Goal: Task Accomplishment & Management: Complete application form

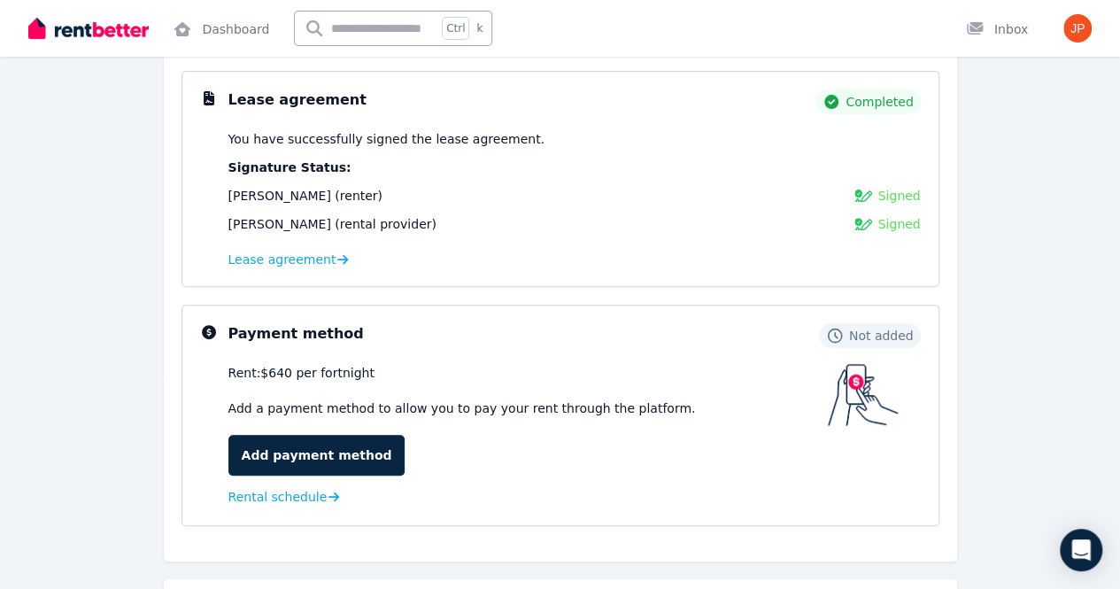
scroll to position [222, 0]
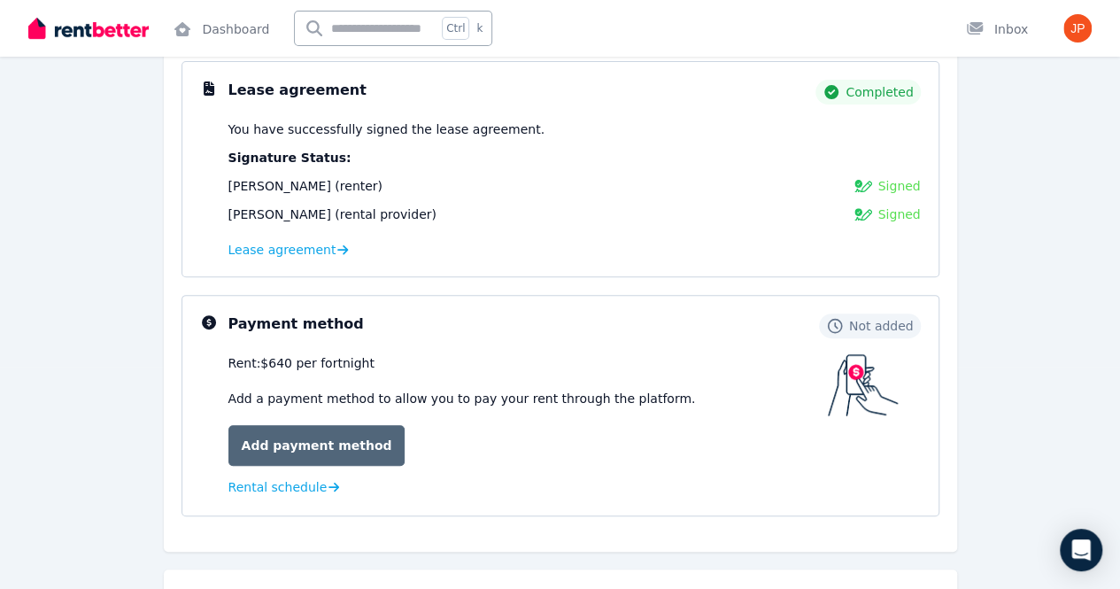
click at [284, 436] on link "Add payment method" at bounding box center [316, 445] width 177 height 41
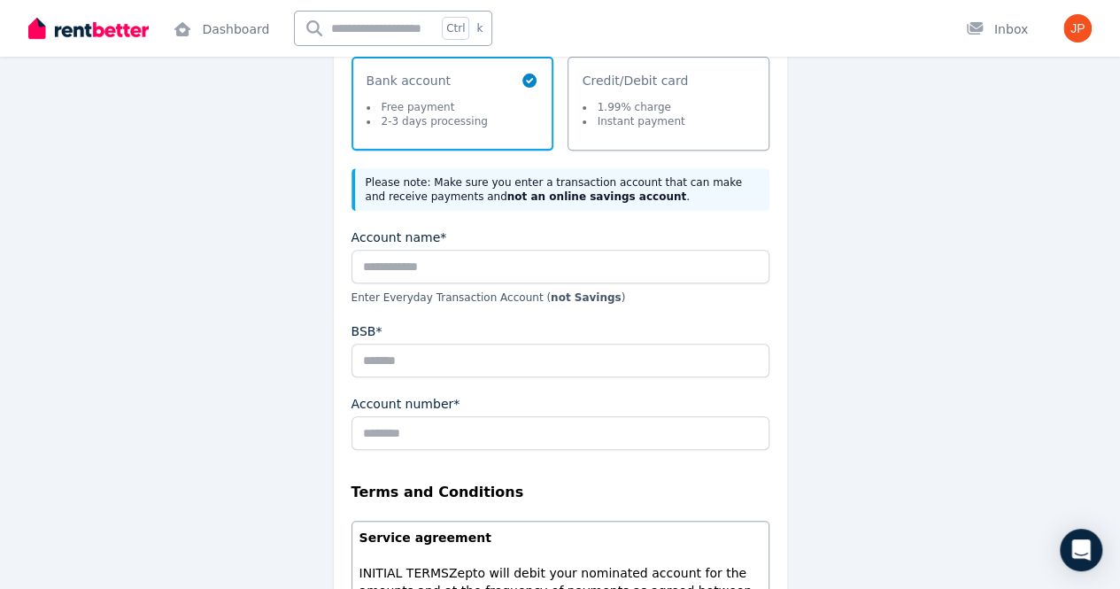
scroll to position [274, 0]
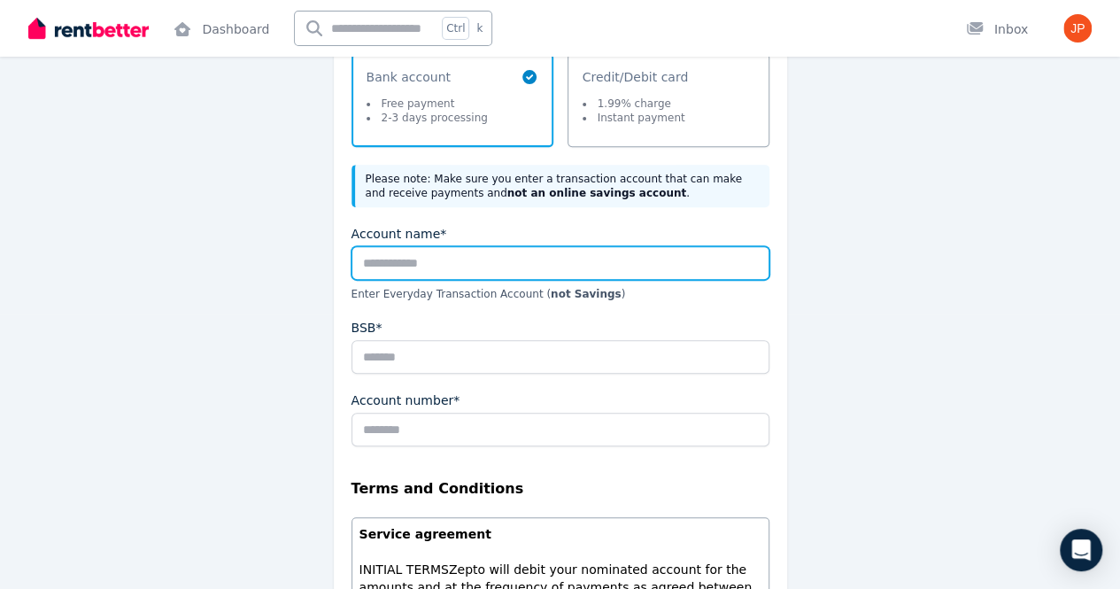
click at [457, 260] on input "Account name*" at bounding box center [560, 263] width 418 height 34
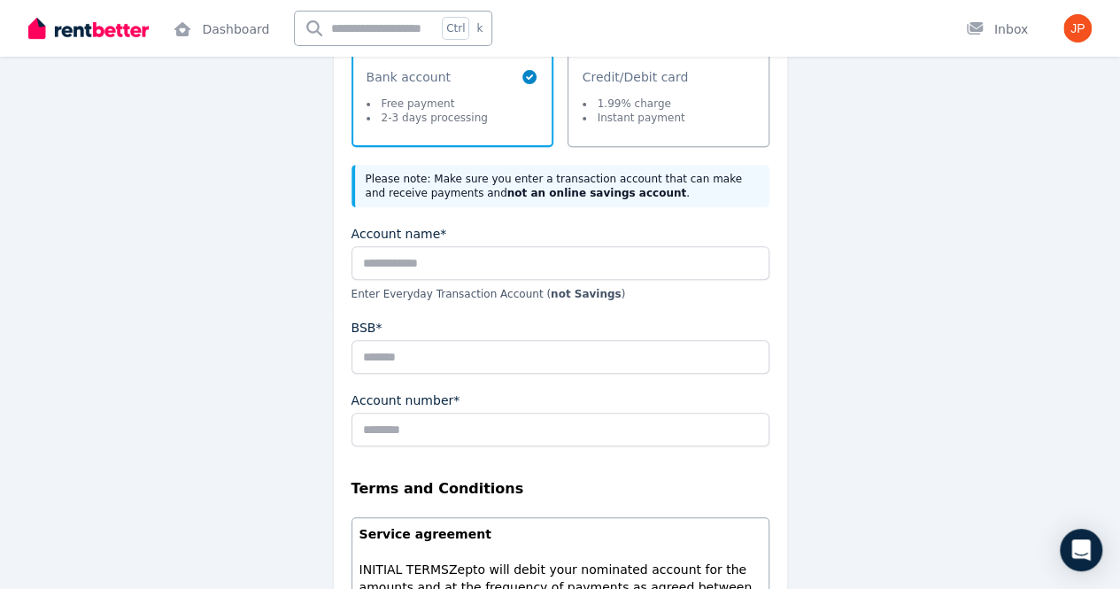
click at [481, 227] on div "Account name*" at bounding box center [560, 234] width 418 height 18
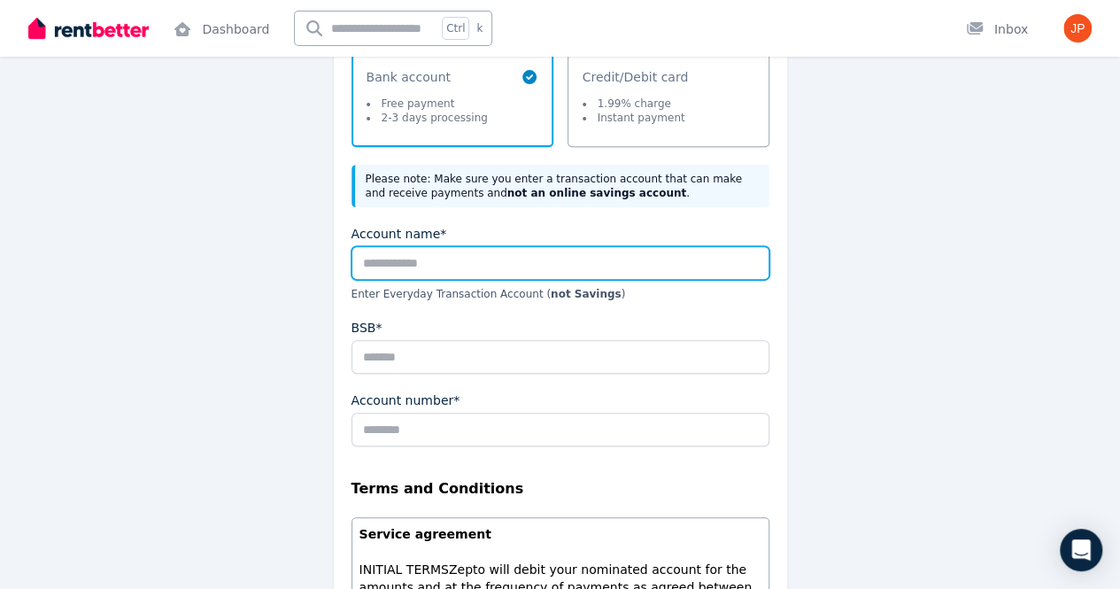
click at [429, 261] on input "Account name*" at bounding box center [560, 263] width 418 height 34
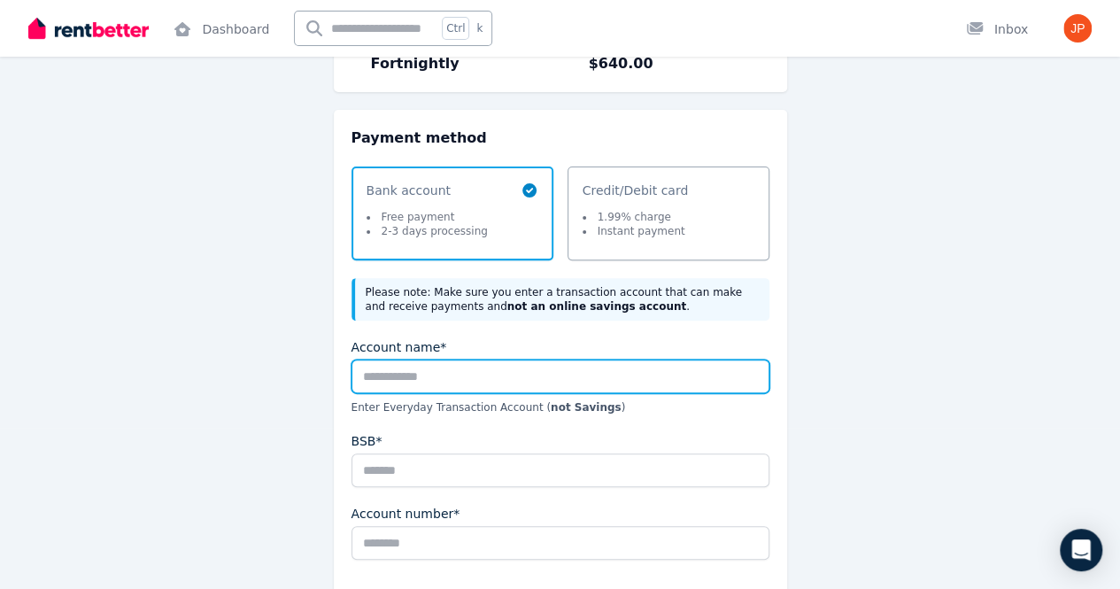
scroll to position [166, 0]
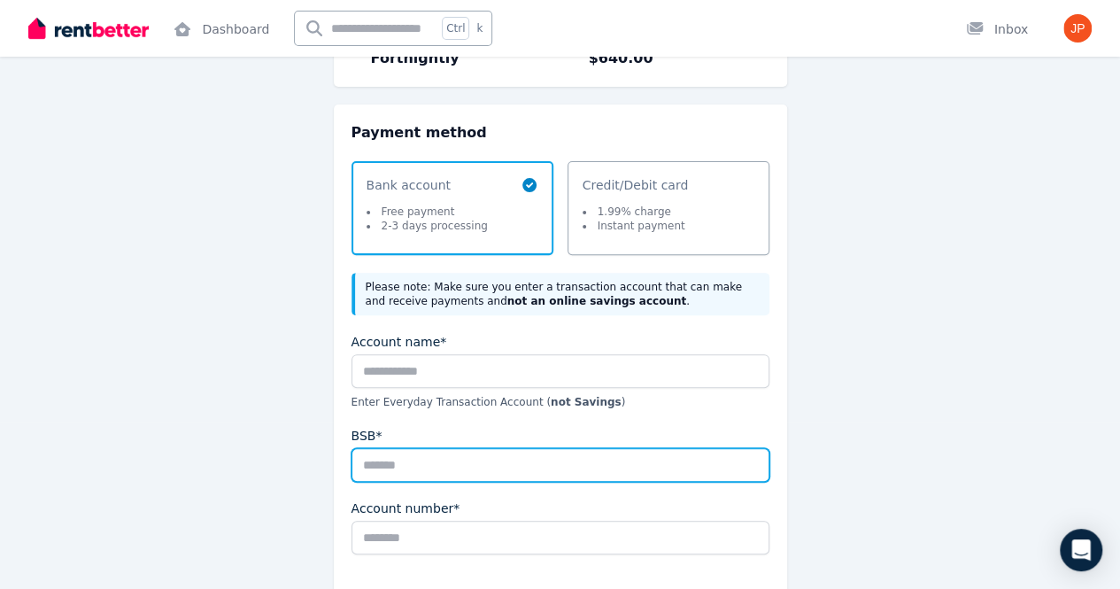
click at [391, 475] on input "BSB*" at bounding box center [560, 465] width 418 height 34
type input "******"
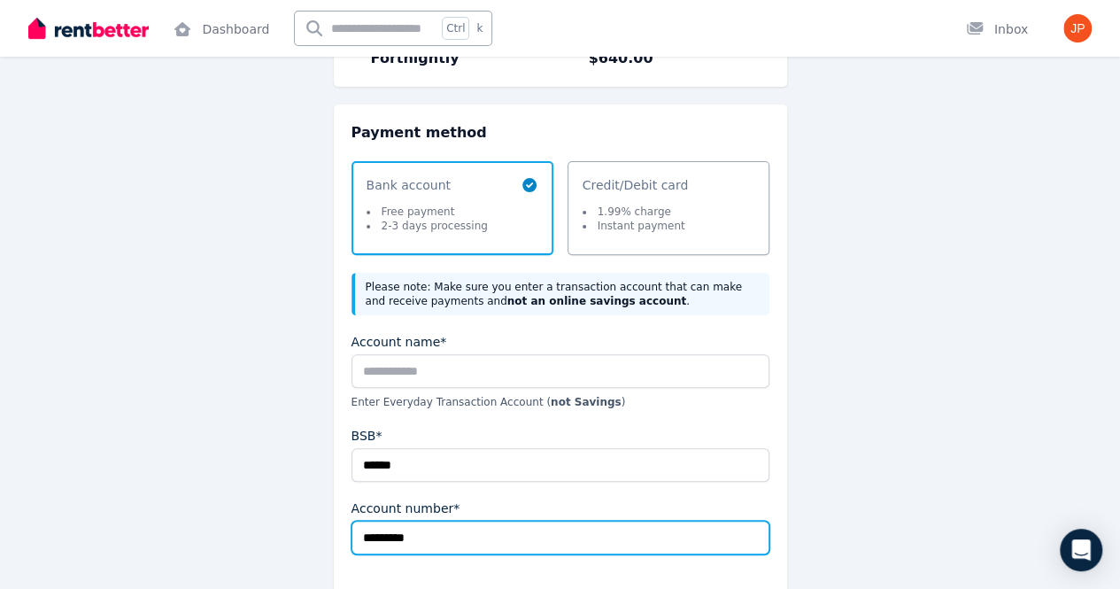
type input "*********"
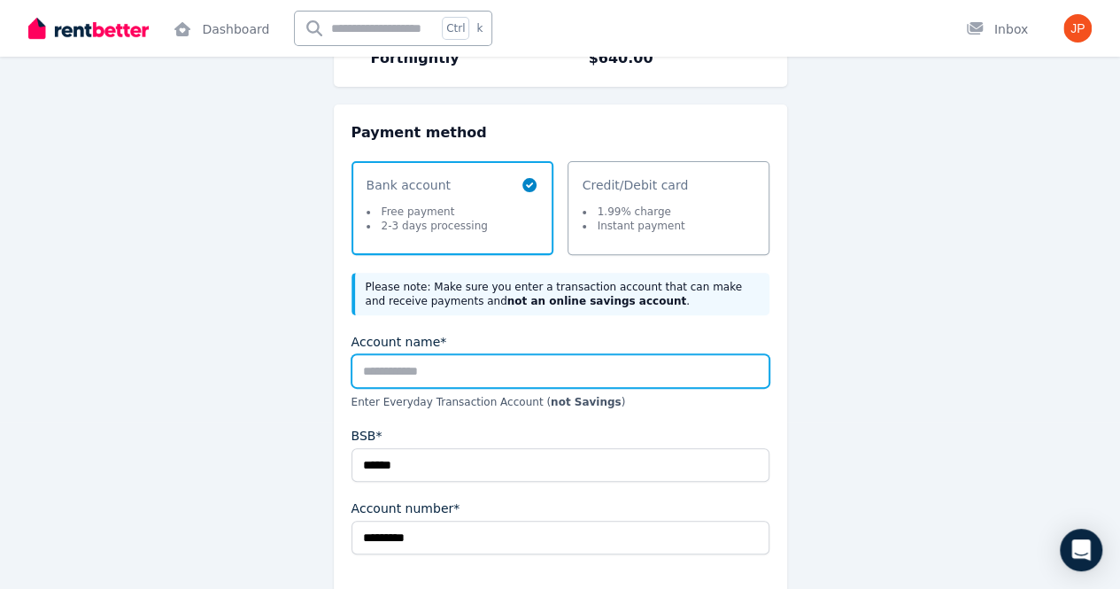
click at [595, 372] on input "Account name*" at bounding box center [560, 371] width 418 height 34
type input "**********"
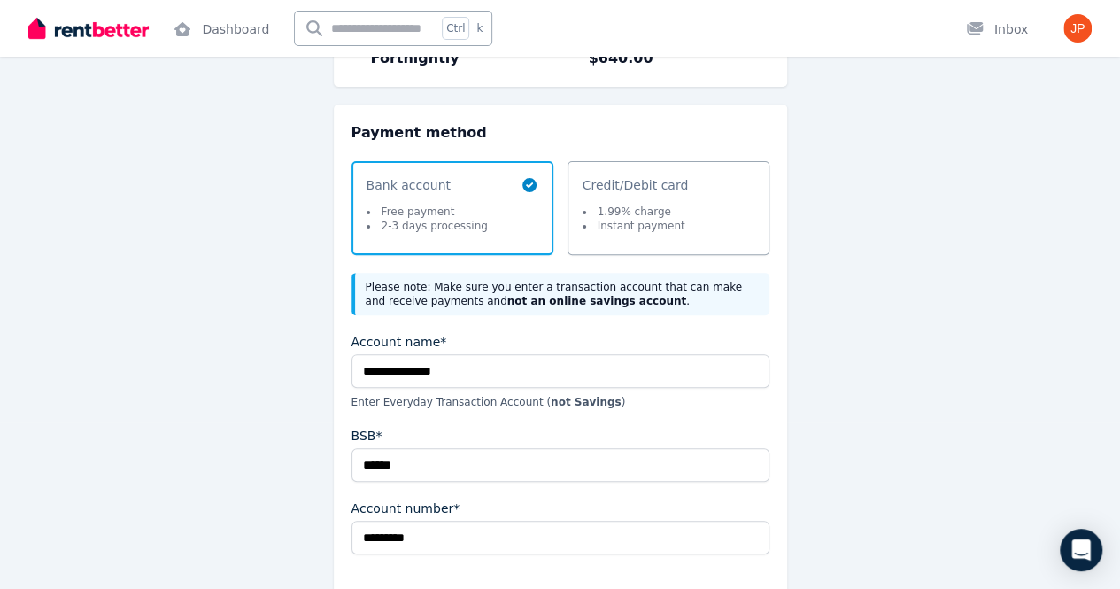
click at [919, 407] on div "**********" at bounding box center [560, 545] width 793 height 1161
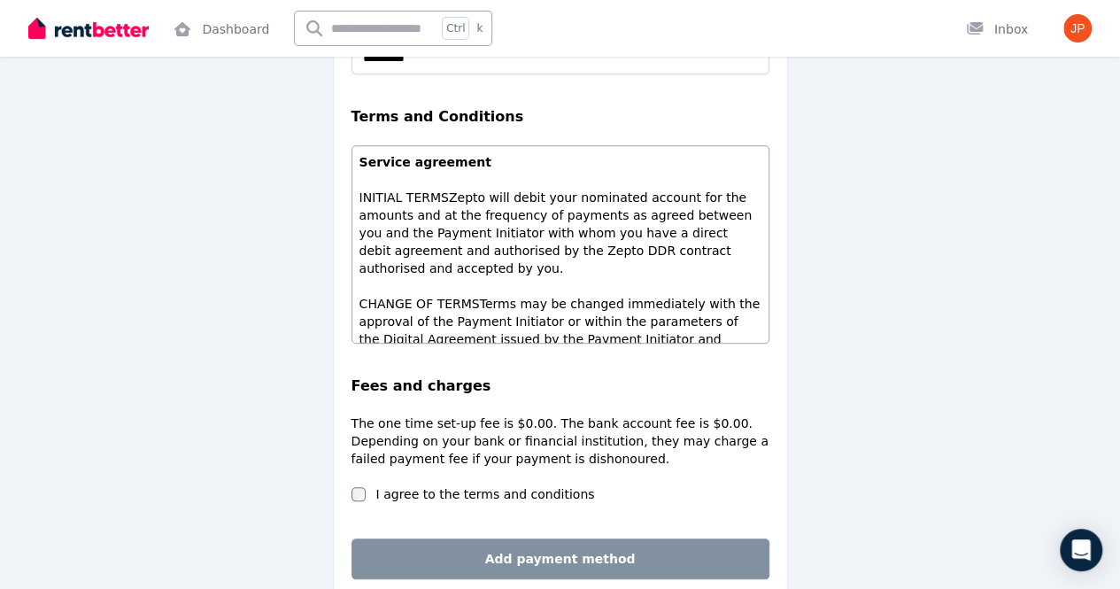
scroll to position [674, 0]
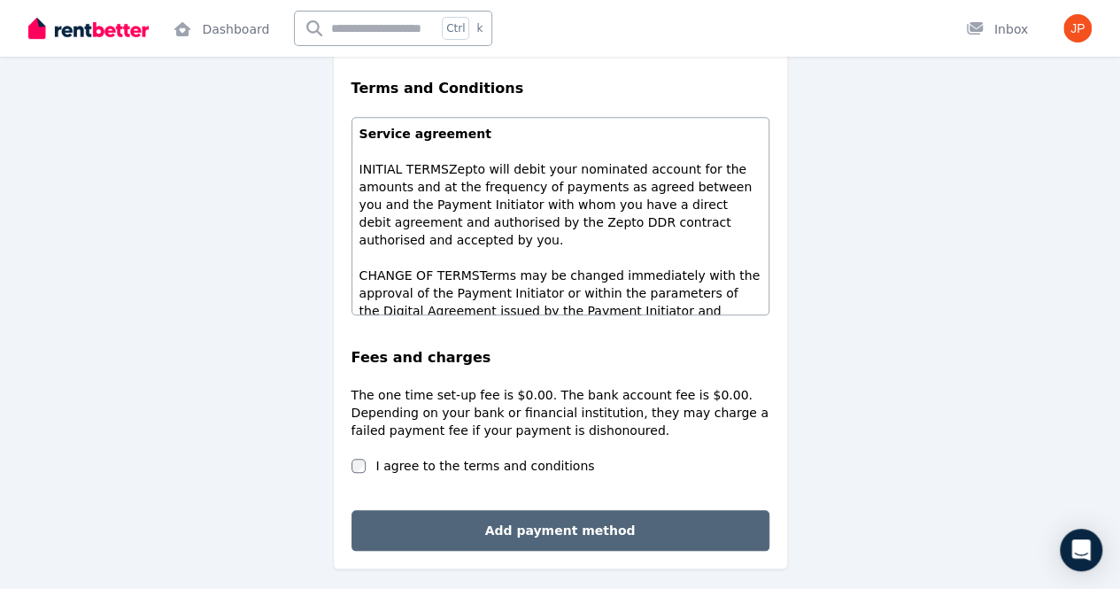
click at [613, 532] on button "Add payment method" at bounding box center [560, 530] width 418 height 41
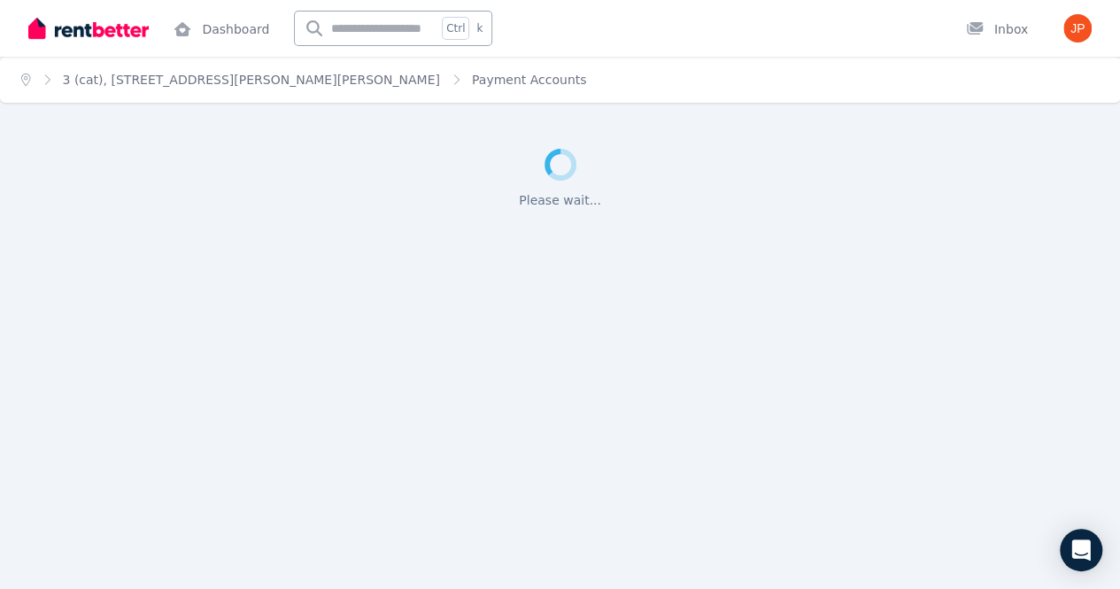
scroll to position [0, 0]
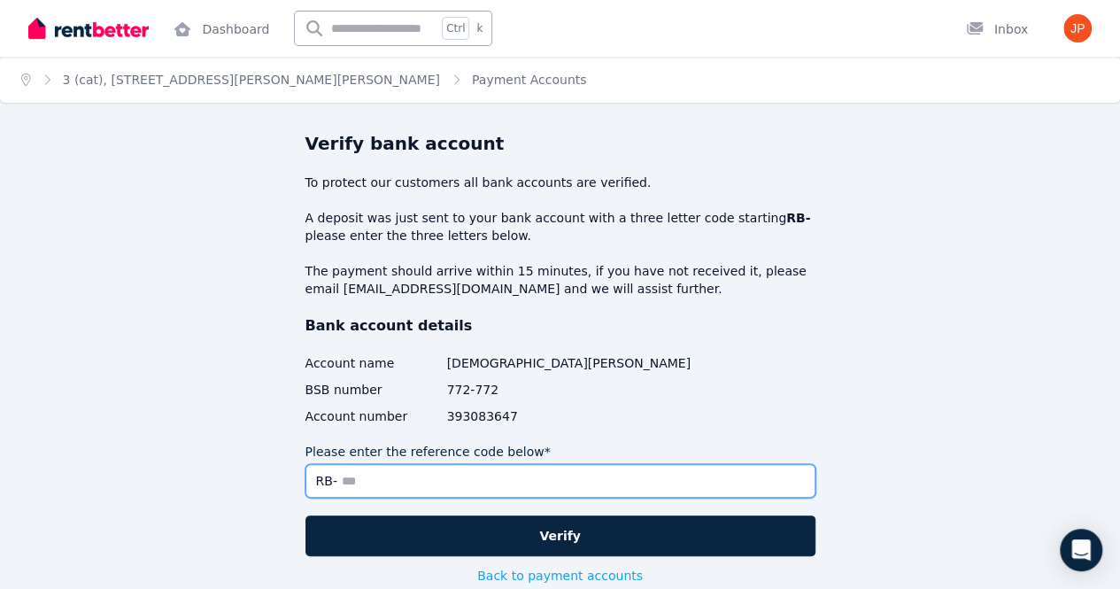
click at [418, 480] on input "Please enter the reference code below*" at bounding box center [560, 481] width 510 height 34
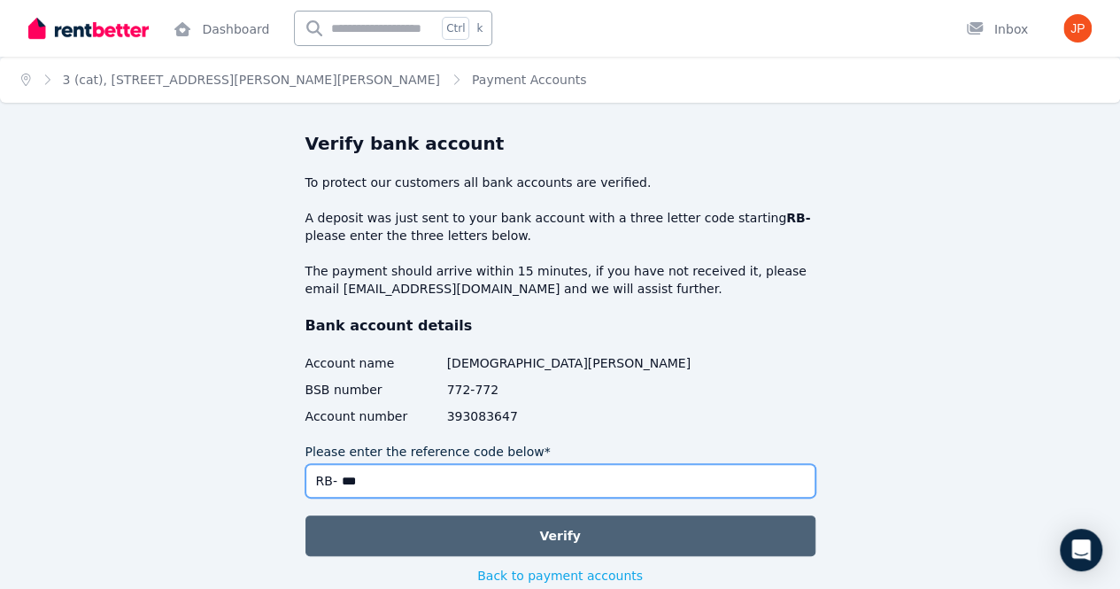
type input "***"
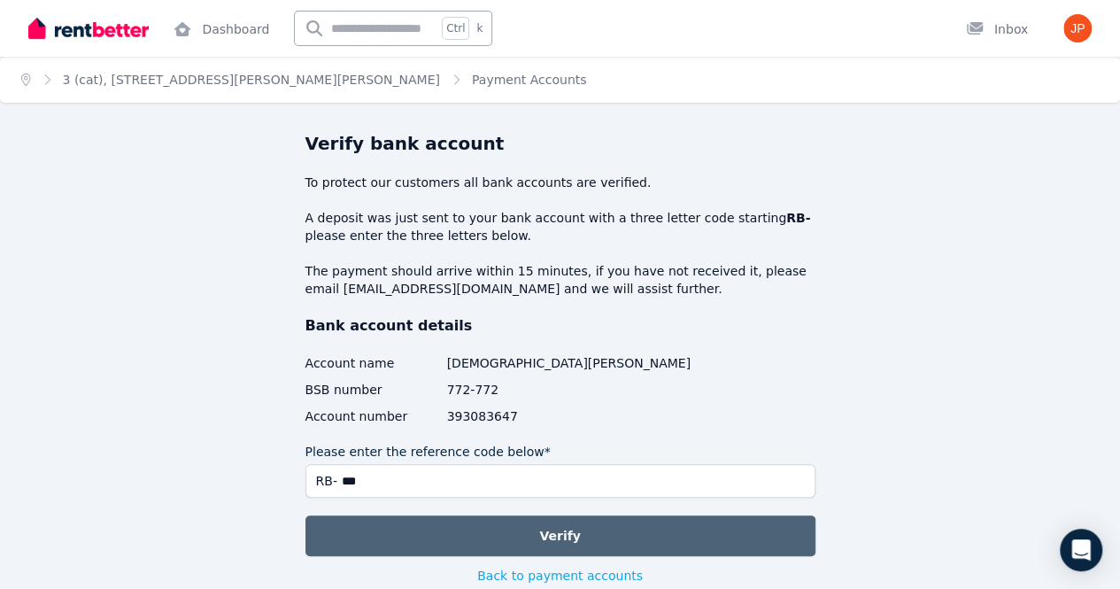
click at [660, 543] on button "Verify" at bounding box center [560, 535] width 510 height 41
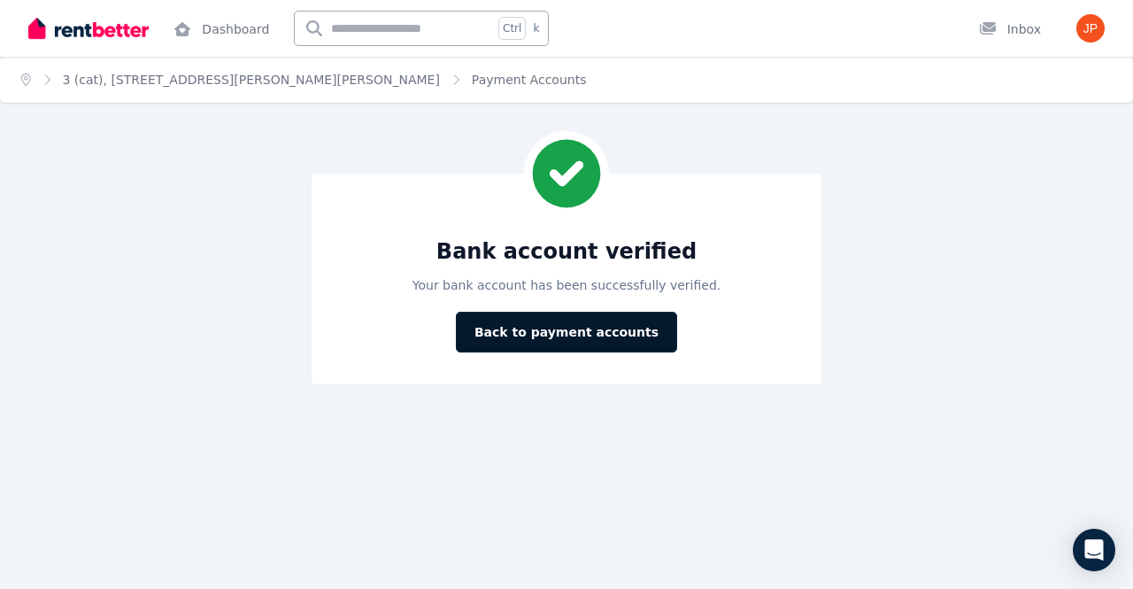
click at [583, 329] on button "Back to payment accounts" at bounding box center [566, 332] width 221 height 41
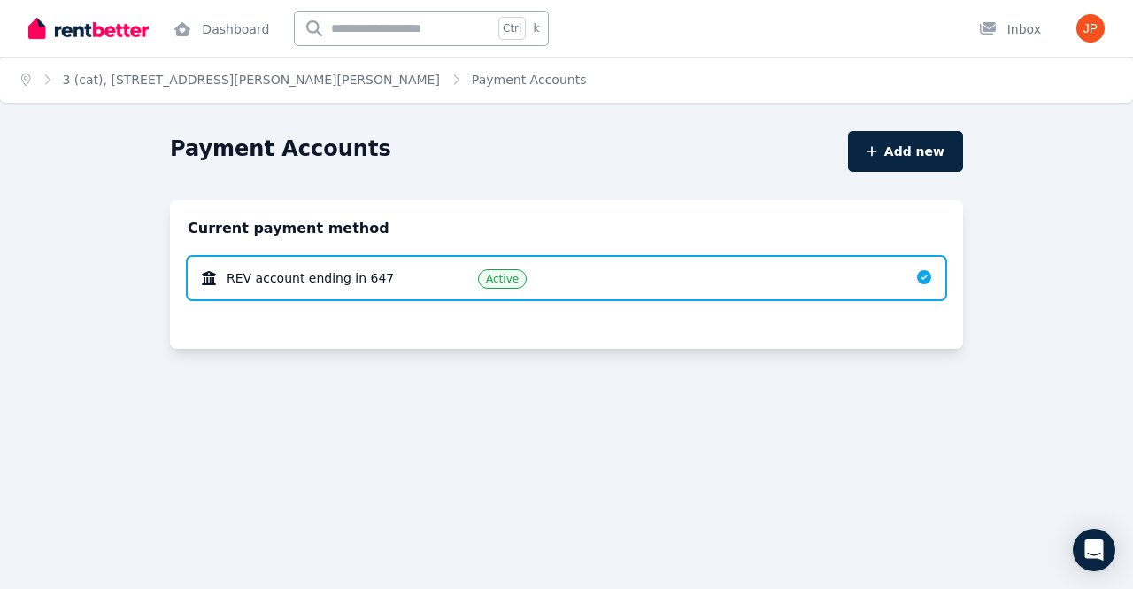
click at [670, 172] on div "Payment Accounts Add new Current payment method REV account ending in 647 Active" at bounding box center [566, 264] width 793 height 267
click at [142, 81] on link "3 (cat), [STREET_ADDRESS][PERSON_NAME][PERSON_NAME]" at bounding box center [251, 80] width 377 height 14
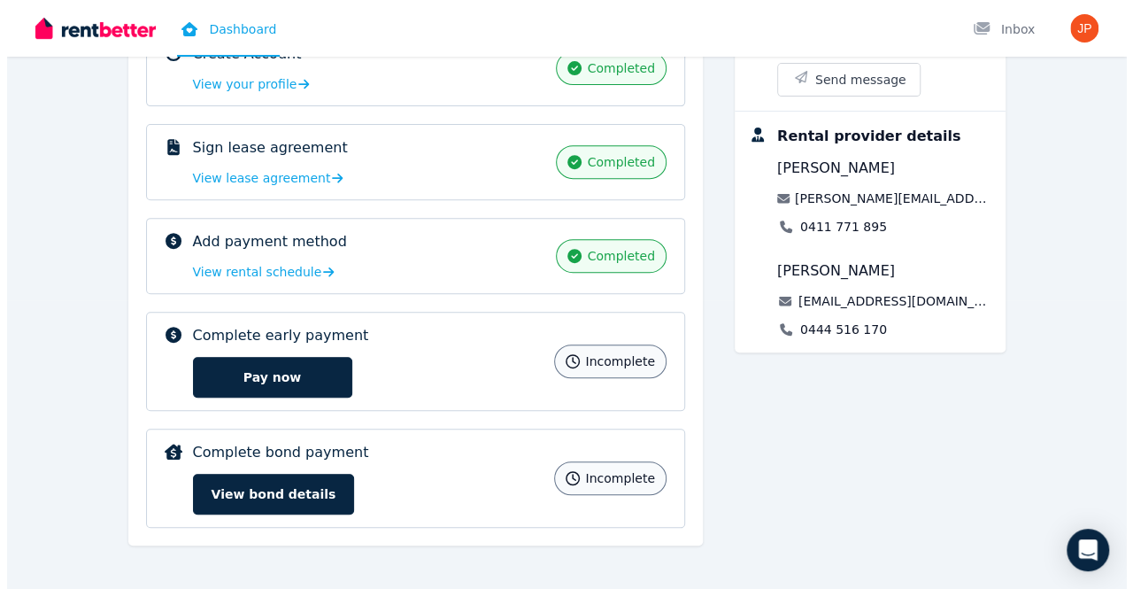
scroll to position [290, 0]
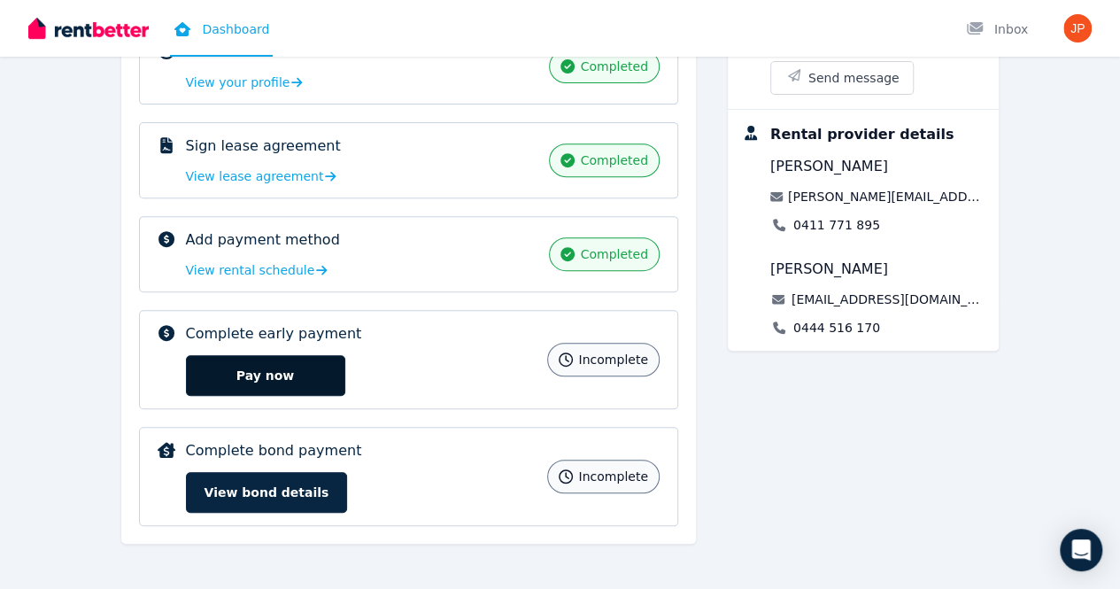
click at [186, 373] on button "Pay now" at bounding box center [265, 375] width 159 height 41
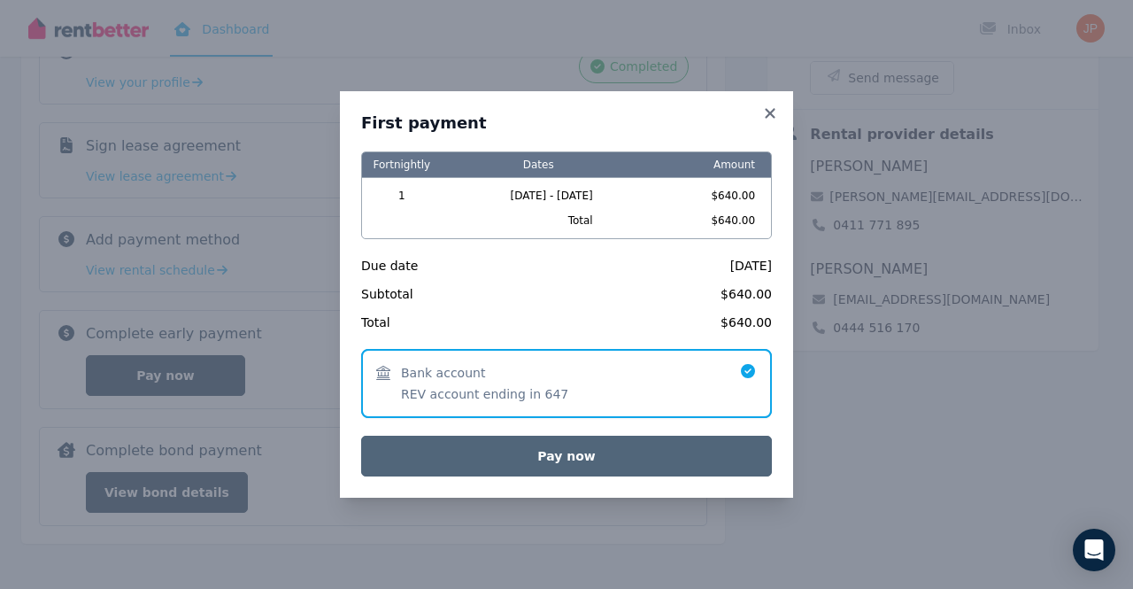
click at [526, 449] on button "Pay now" at bounding box center [566, 455] width 411 height 41
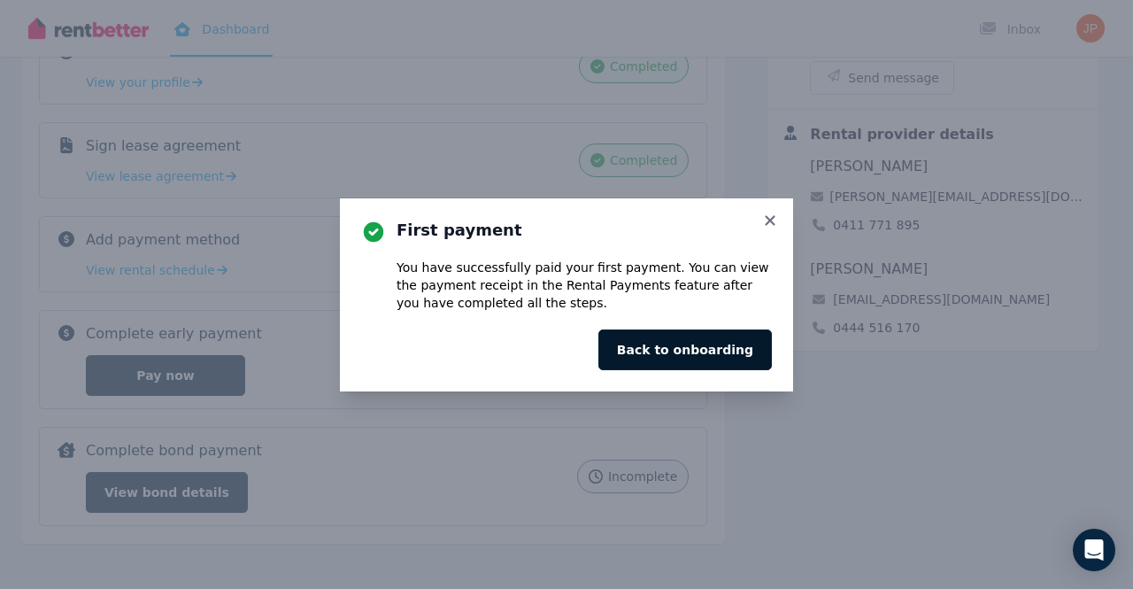
click at [729, 344] on button "Back to onboarding" at bounding box center [684, 349] width 173 height 41
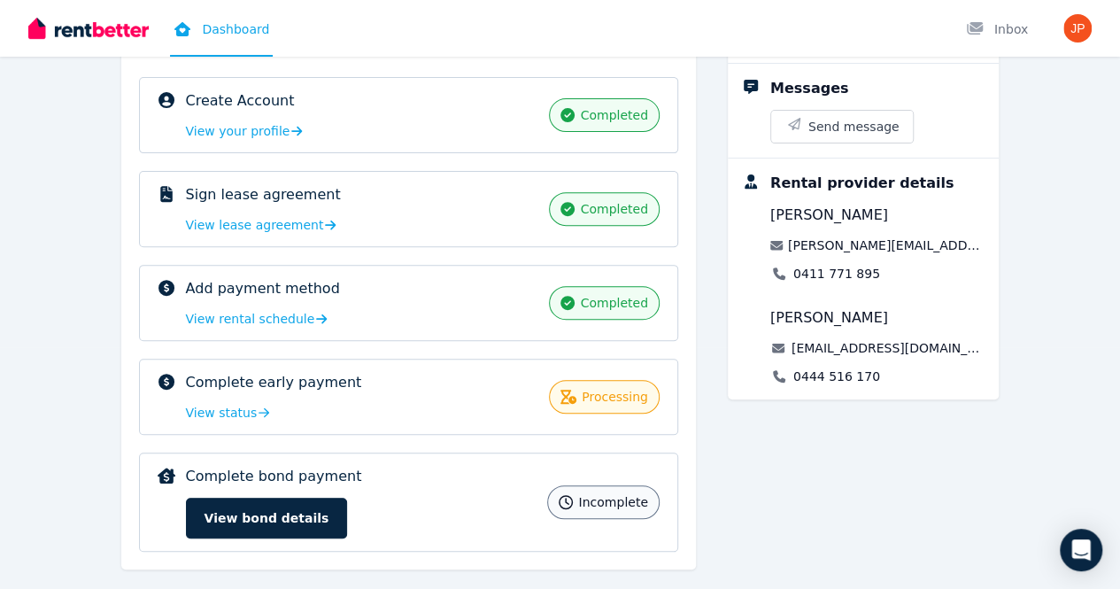
scroll to position [267, 0]
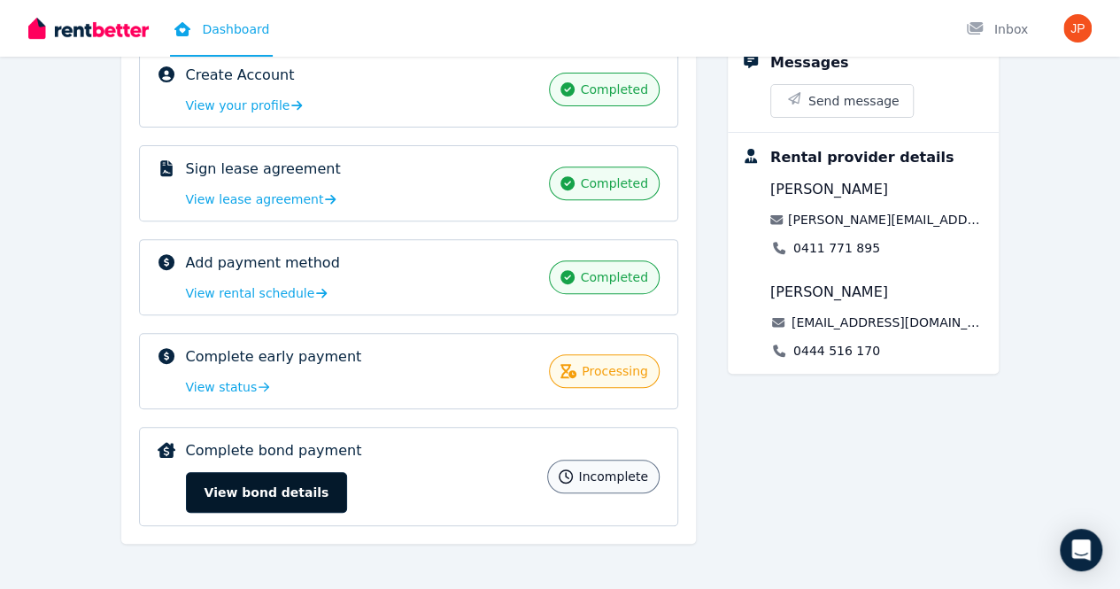
click at [189, 481] on button "View bond details" at bounding box center [267, 492] width 162 height 41
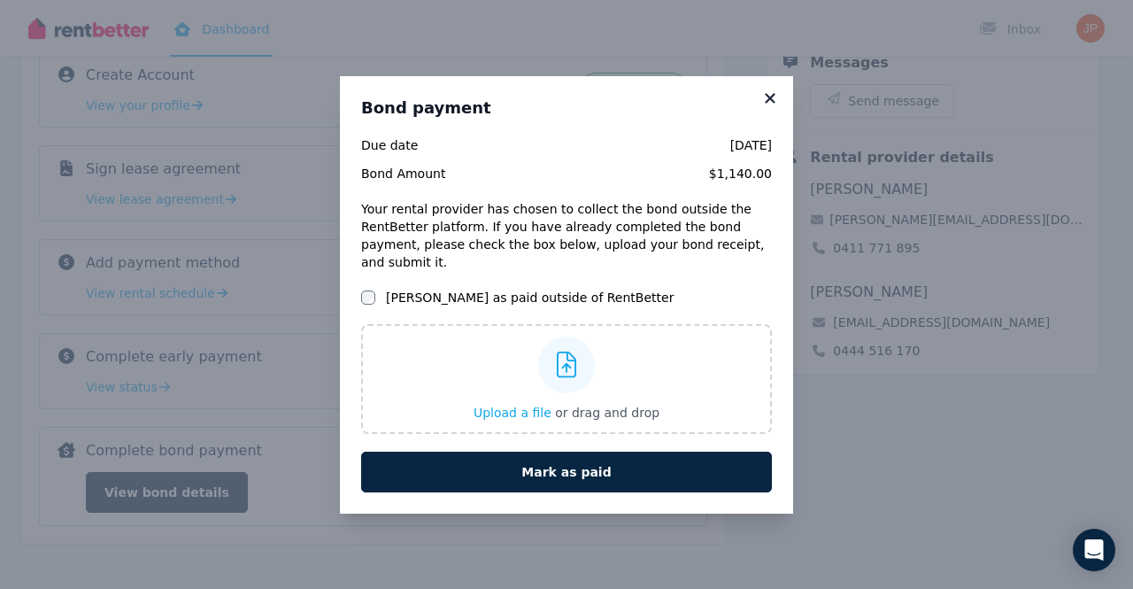
click at [770, 103] on icon at bounding box center [770, 98] width 10 height 10
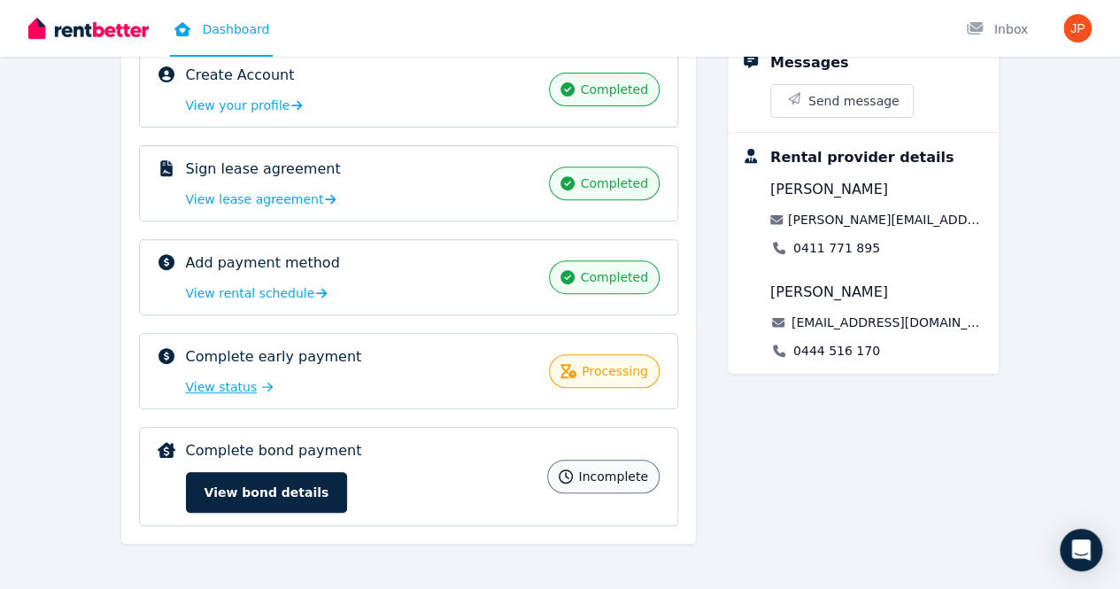
click at [186, 387] on span "View status" at bounding box center [222, 387] width 72 height 18
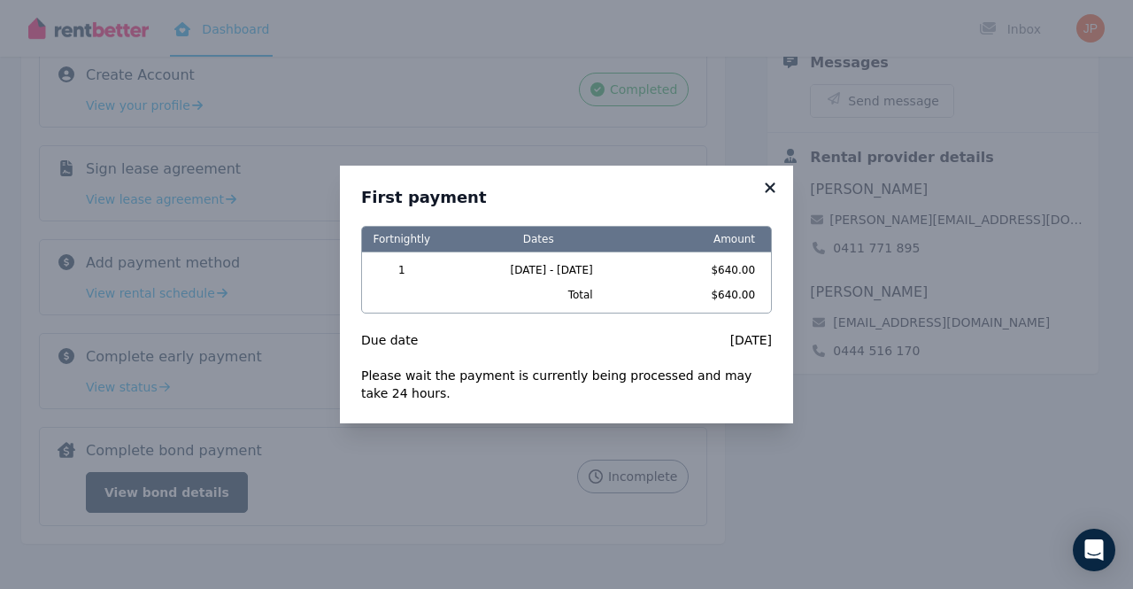
click at [774, 192] on icon at bounding box center [770, 187] width 10 height 10
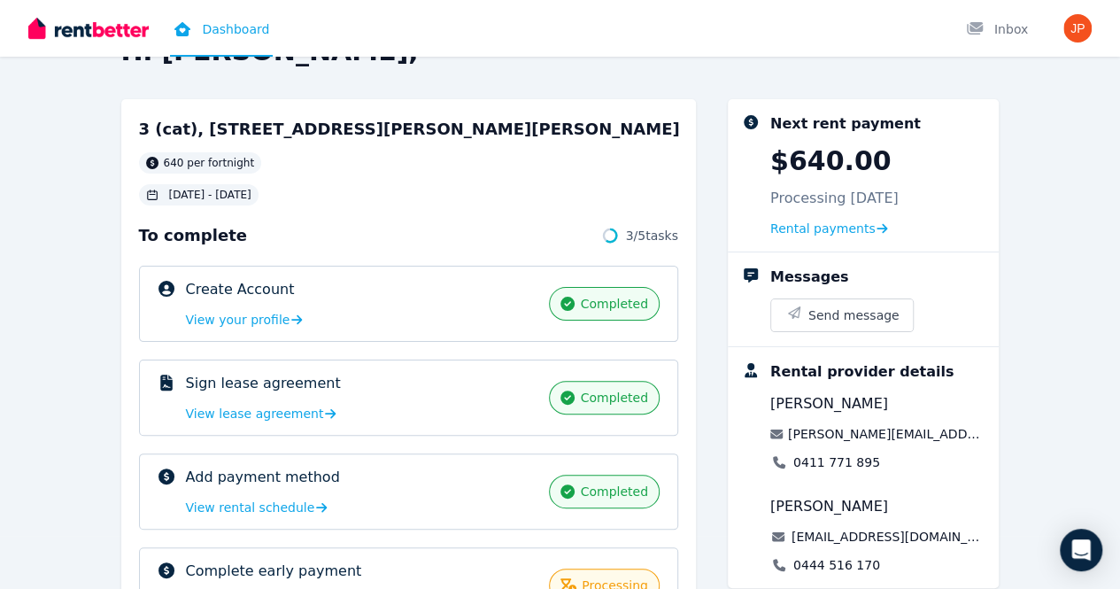
scroll to position [48, 0]
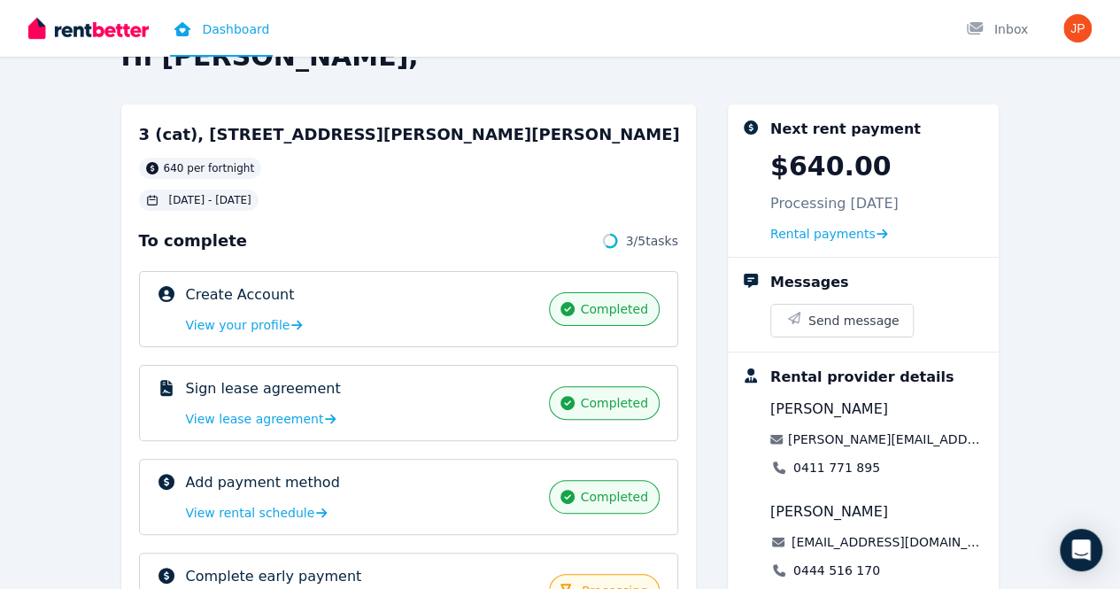
click at [747, 236] on div "3 (cat), 40 Tatlock Way, Stratton 640 per fortnight 15 Sep 2025 - 14 Sept 2026 …" at bounding box center [560, 442] width 878 height 676
